Goal: Find specific page/section

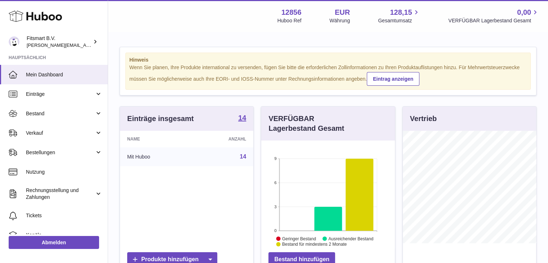
scroll to position [112, 134]
click at [32, 155] on span "Bestellungen" at bounding box center [60, 152] width 69 height 7
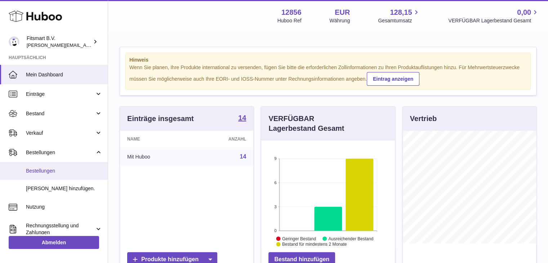
click at [42, 166] on link "Bestellungen" at bounding box center [54, 171] width 108 height 18
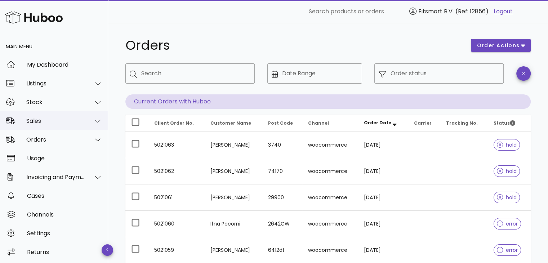
drag, startPoint x: 51, startPoint y: 120, endPoint x: 49, endPoint y: 124, distance: 4.7
click at [50, 120] on div "Sales" at bounding box center [55, 120] width 59 height 7
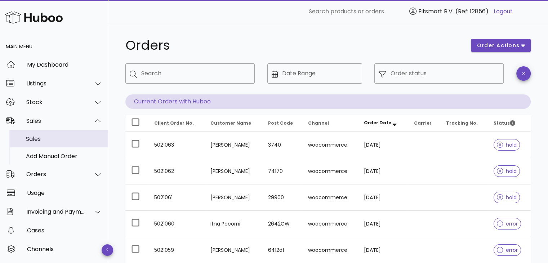
click at [36, 136] on div "Sales" at bounding box center [64, 139] width 76 height 7
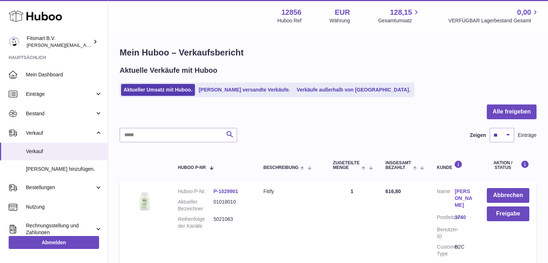
click at [192, 123] on div at bounding box center [328, 116] width 417 height 23
